Goal: Task Accomplishment & Management: Manage account settings

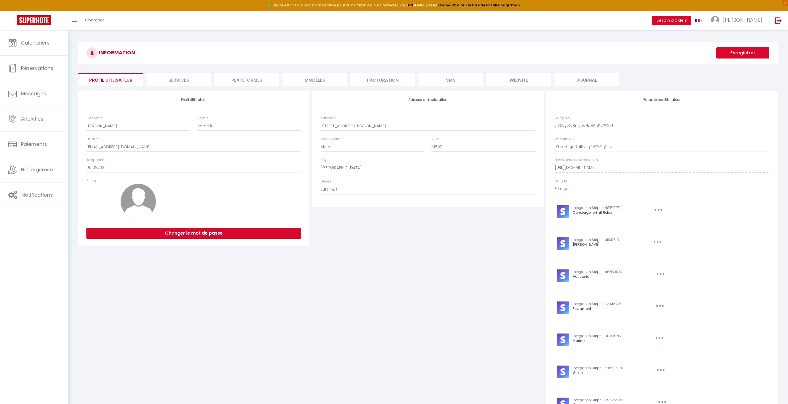
select select "28"
select select "fr"
click at [720, 18] on img at bounding box center [715, 20] width 8 height 8
click at [735, 46] on link "Équipe" at bounding box center [746, 48] width 41 height 9
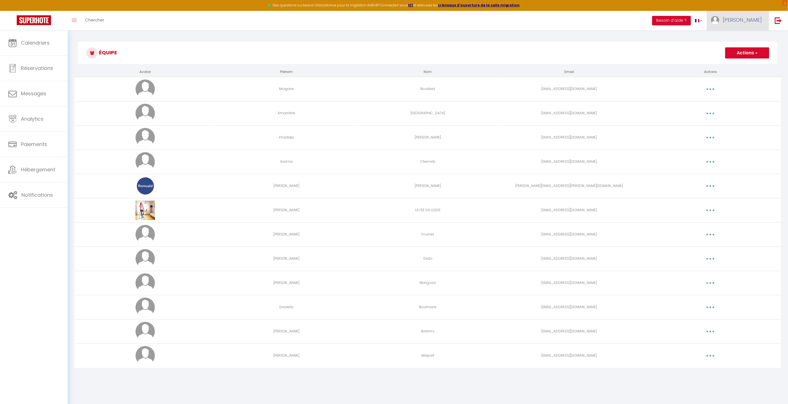
click at [751, 13] on link "[PERSON_NAME]" at bounding box center [738, 21] width 62 height 20
click at [747, 41] on link "Paramètres" at bounding box center [746, 38] width 41 height 9
select select "28"
select select "fr"
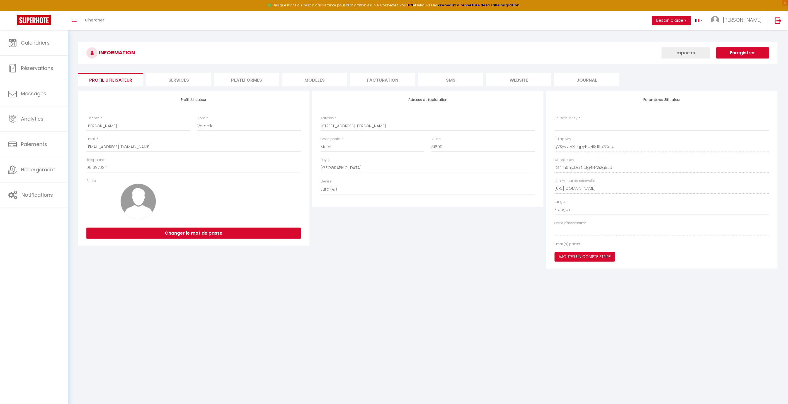
type input "gVSyyvty8ngpyNqHSd5c7CcrU"
type input "rG4m6njcDafNblg4HY2i2g9Ja"
type input "[URL][DOMAIN_NAME]"
select select "fr"
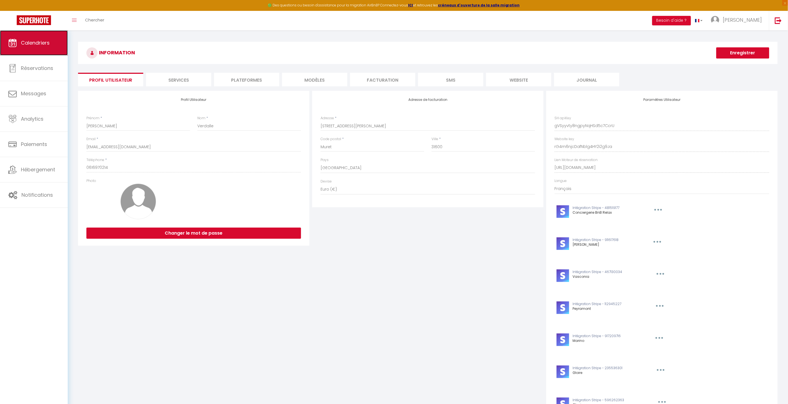
click at [52, 49] on link "Calendriers" at bounding box center [34, 42] width 68 height 25
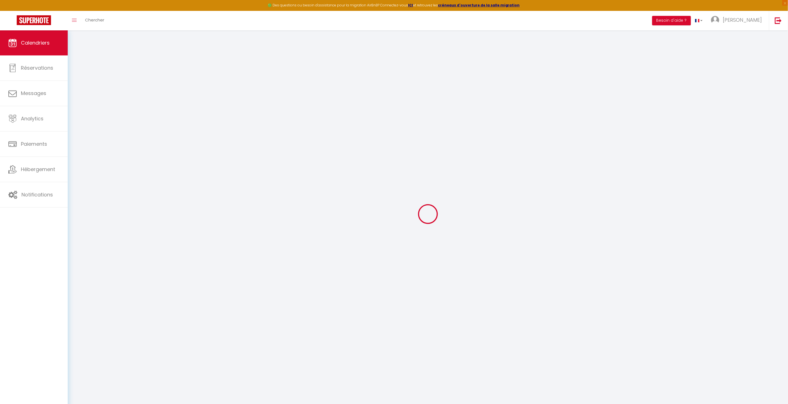
select select
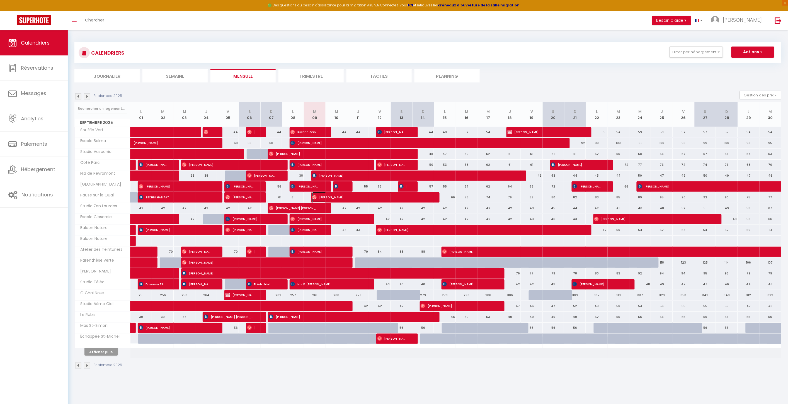
click at [326, 199] on span "[PERSON_NAME]" at bounding box center [370, 197] width 116 height 11
select select "OK"
select select "0"
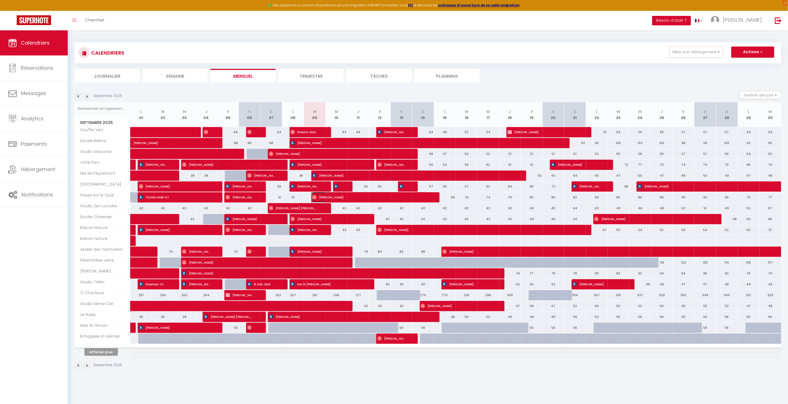
select select "1"
select select
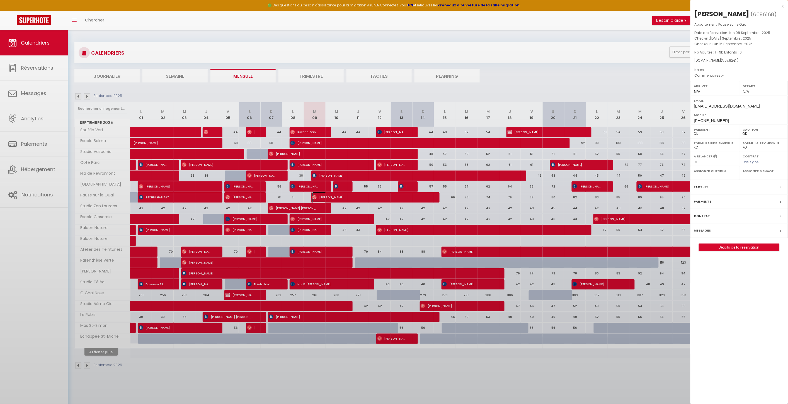
select select "20777"
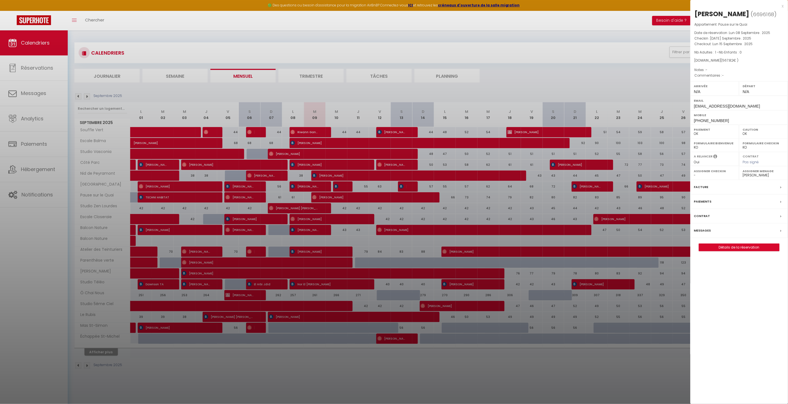
click at [475, 383] on div at bounding box center [394, 202] width 788 height 404
